Goal: Information Seeking & Learning: Learn about a topic

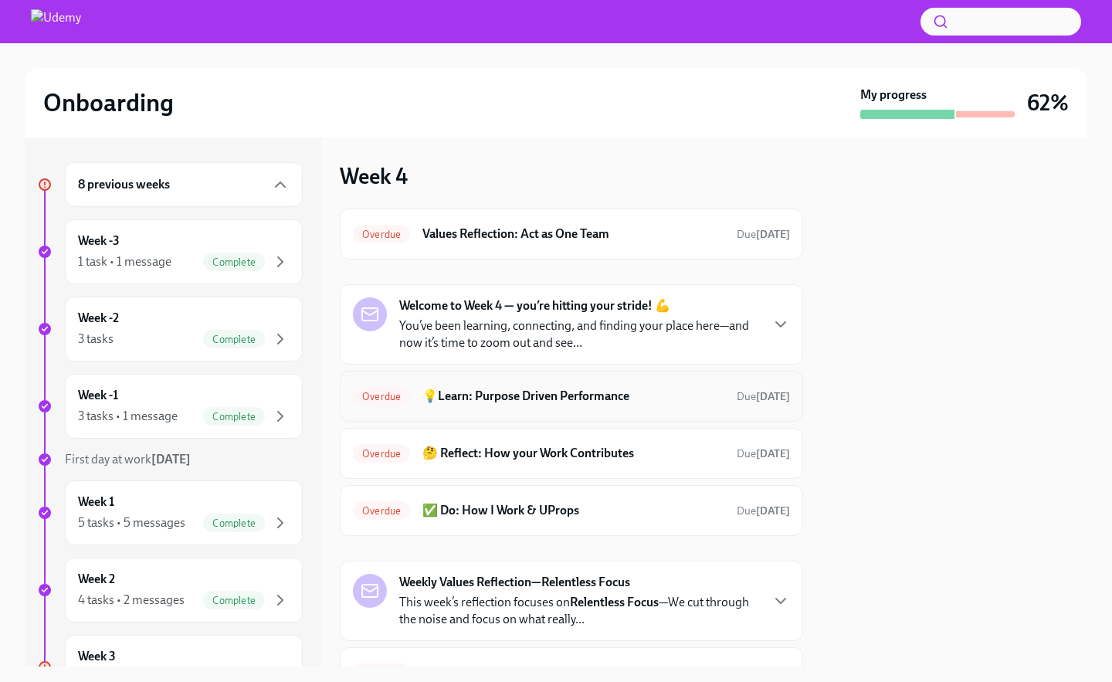
click at [604, 410] on div "Overdue 💡Learn: Purpose Driven Performance Due 11 days ago" at bounding box center [571, 396] width 463 height 51
click at [607, 390] on h6 "💡Learn: Purpose Driven Performance" at bounding box center [573, 395] width 302 height 17
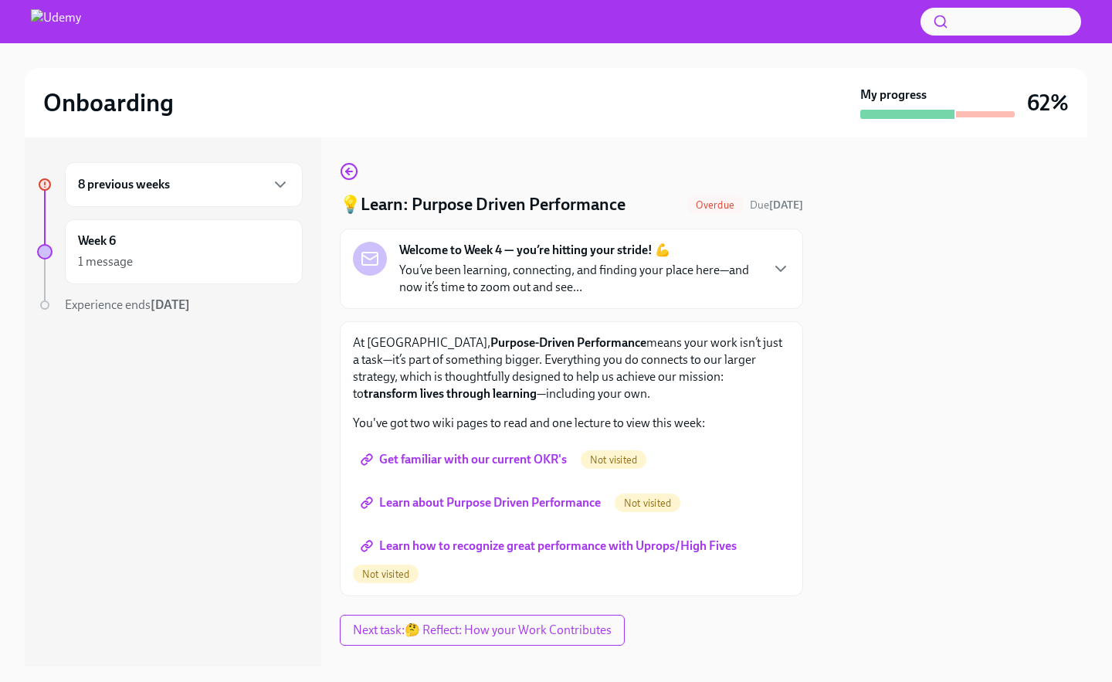
scroll to position [29, 0]
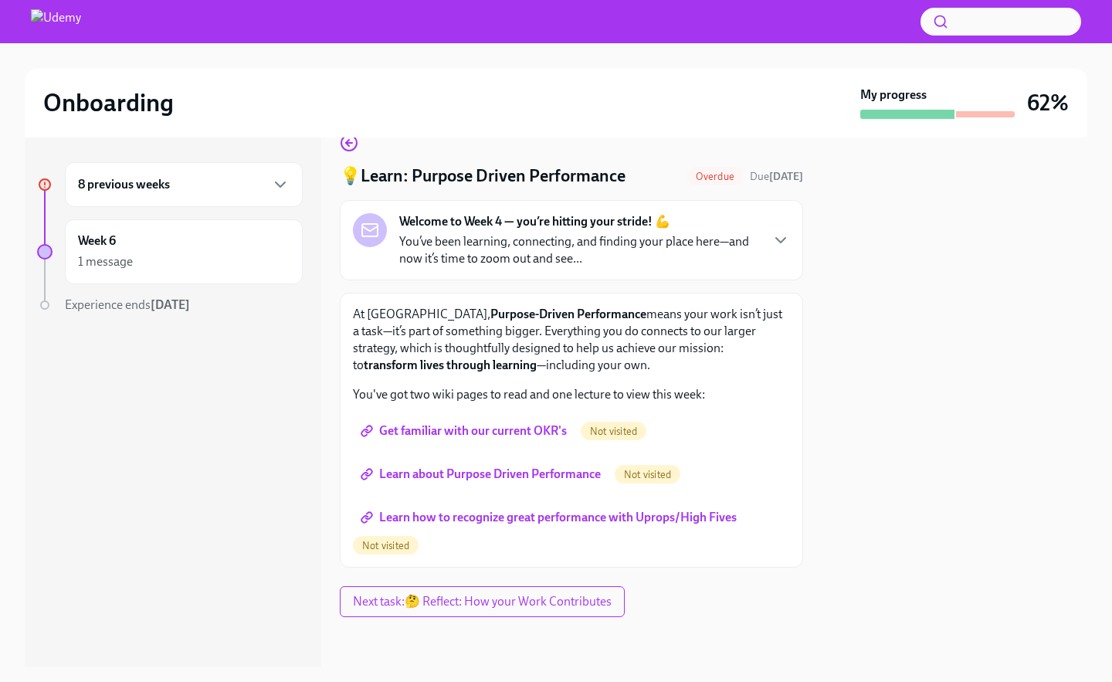
click at [534, 432] on span "Get familiar with our current OKR's" at bounding box center [465, 430] width 203 height 15
